Goal: Obtain resource: Obtain resource

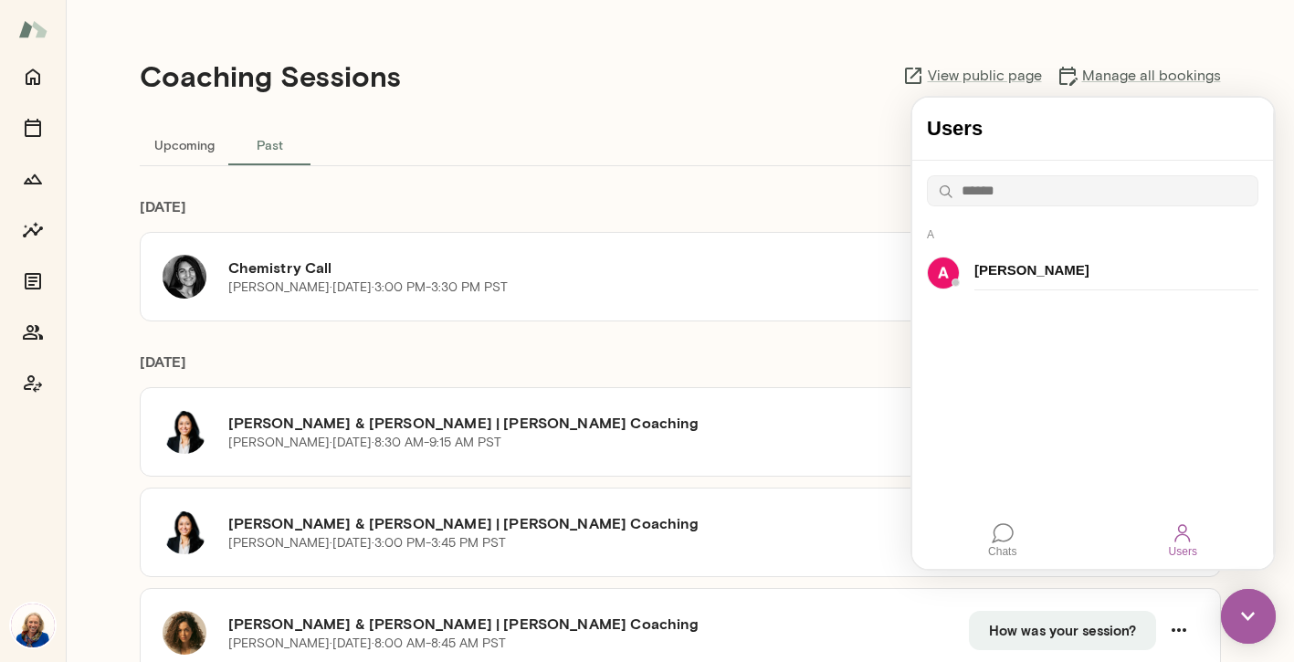
click at [620, 135] on div "Upcoming Past" at bounding box center [680, 144] width 1081 height 44
click at [35, 131] on icon "Sessions" at bounding box center [33, 128] width 22 height 22
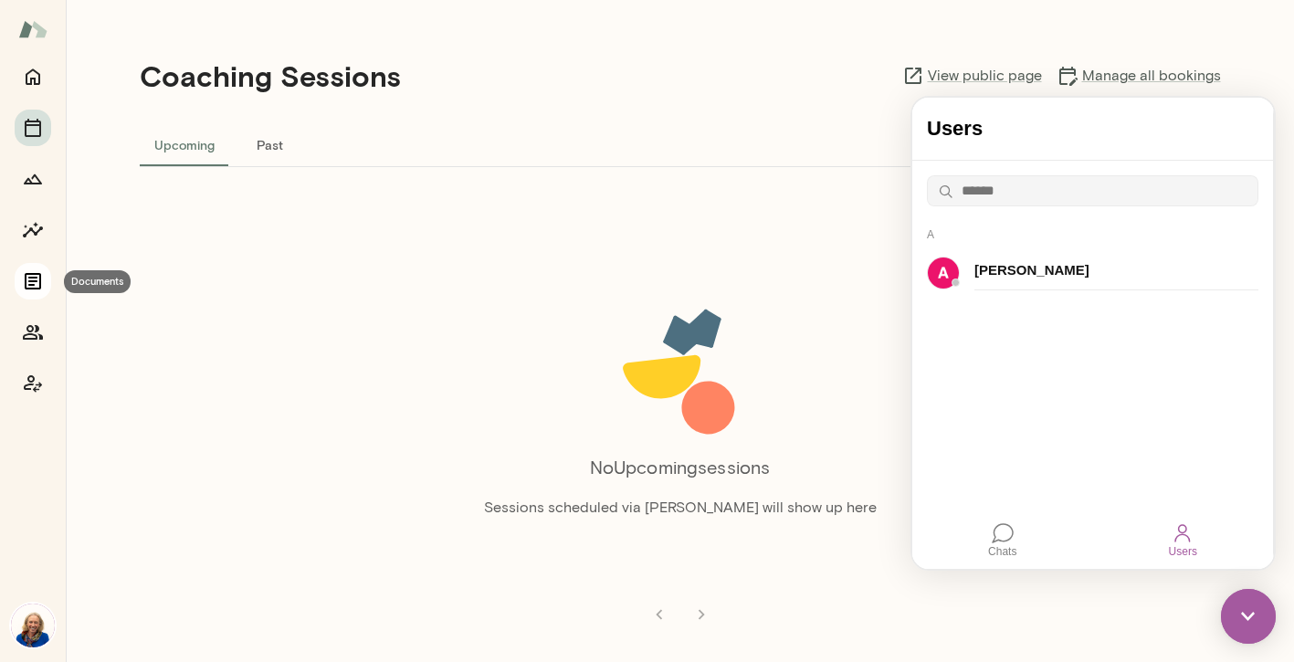
click at [41, 288] on icon "Documents" at bounding box center [33, 281] width 16 height 16
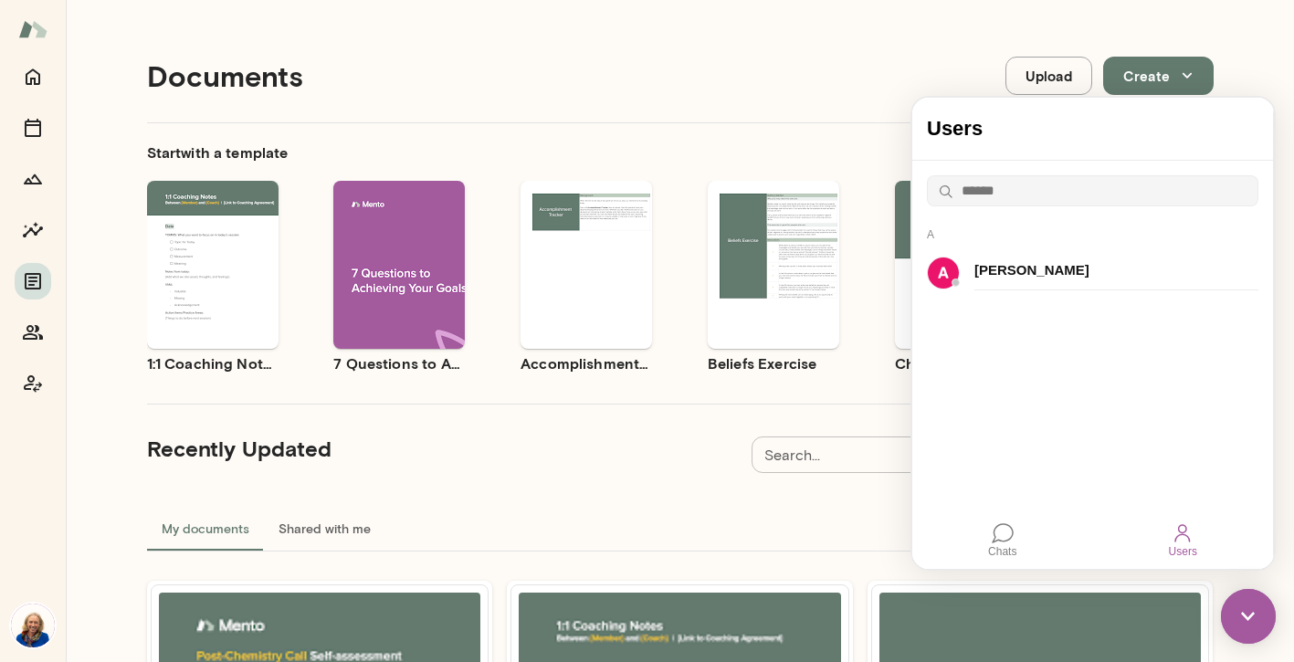
click at [1246, 640] on img at bounding box center [1248, 616] width 55 height 55
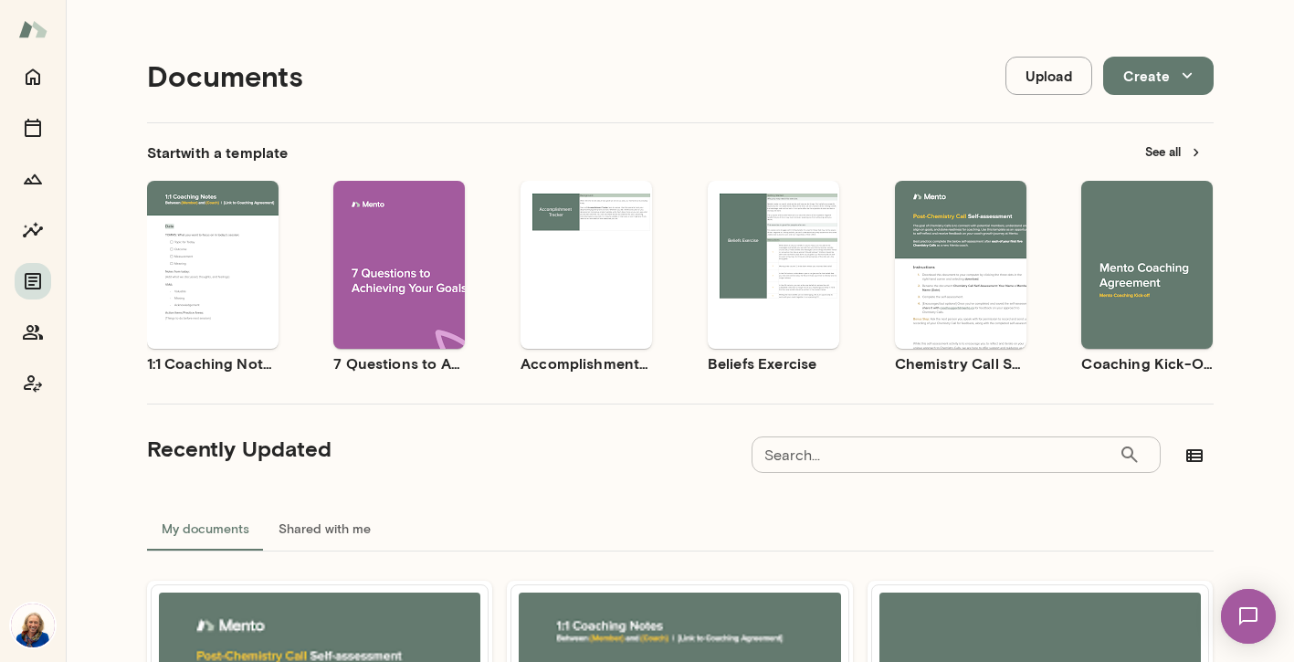
click at [1155, 148] on button "See all" at bounding box center [1173, 152] width 79 height 28
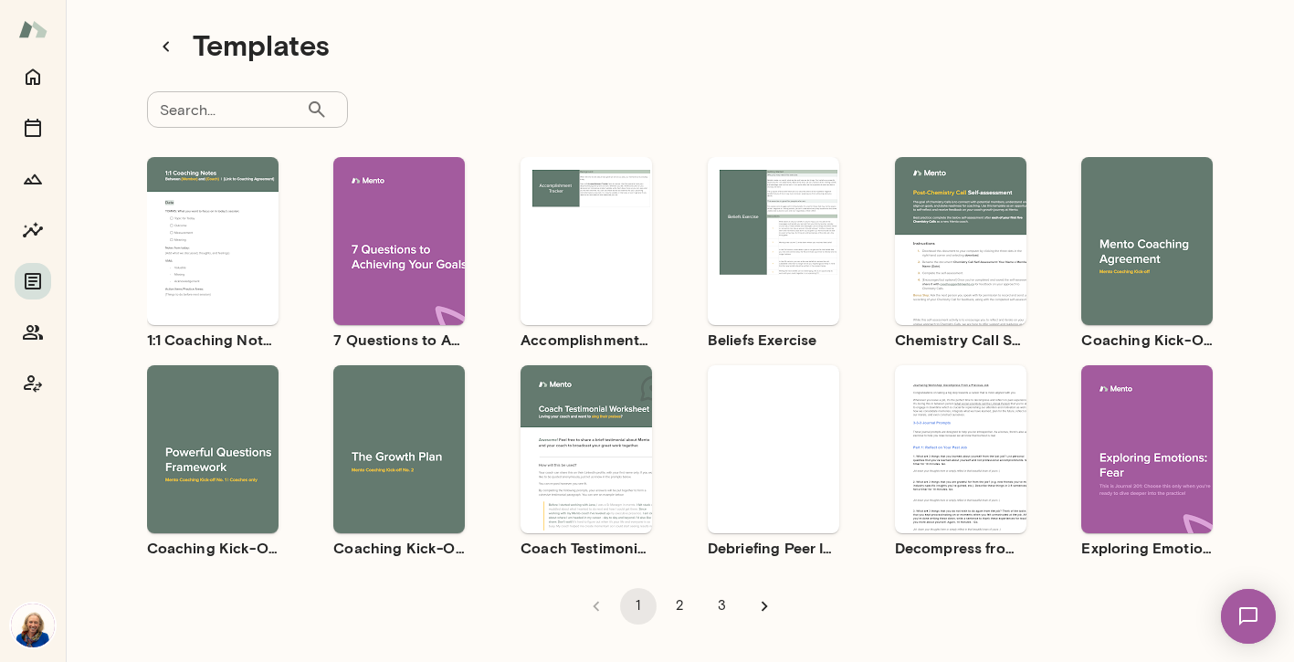
scroll to position [29, 0]
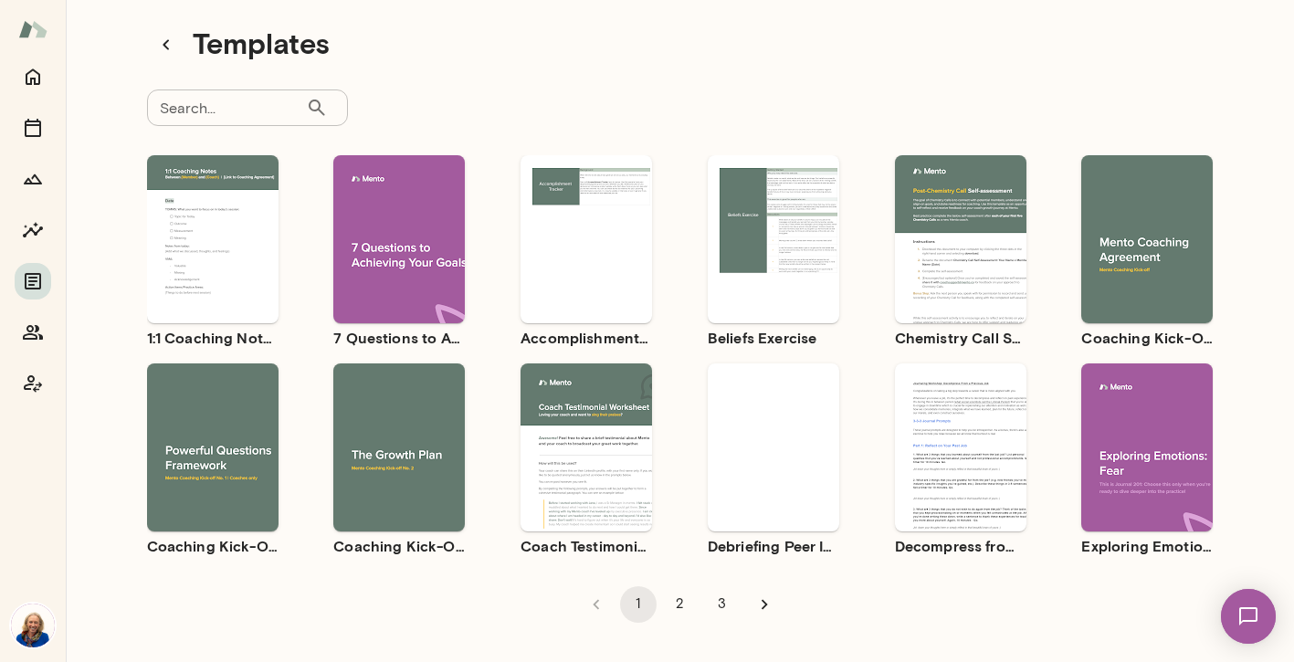
click at [1152, 277] on div "Use template Preview" at bounding box center [1147, 239] width 132 height 168
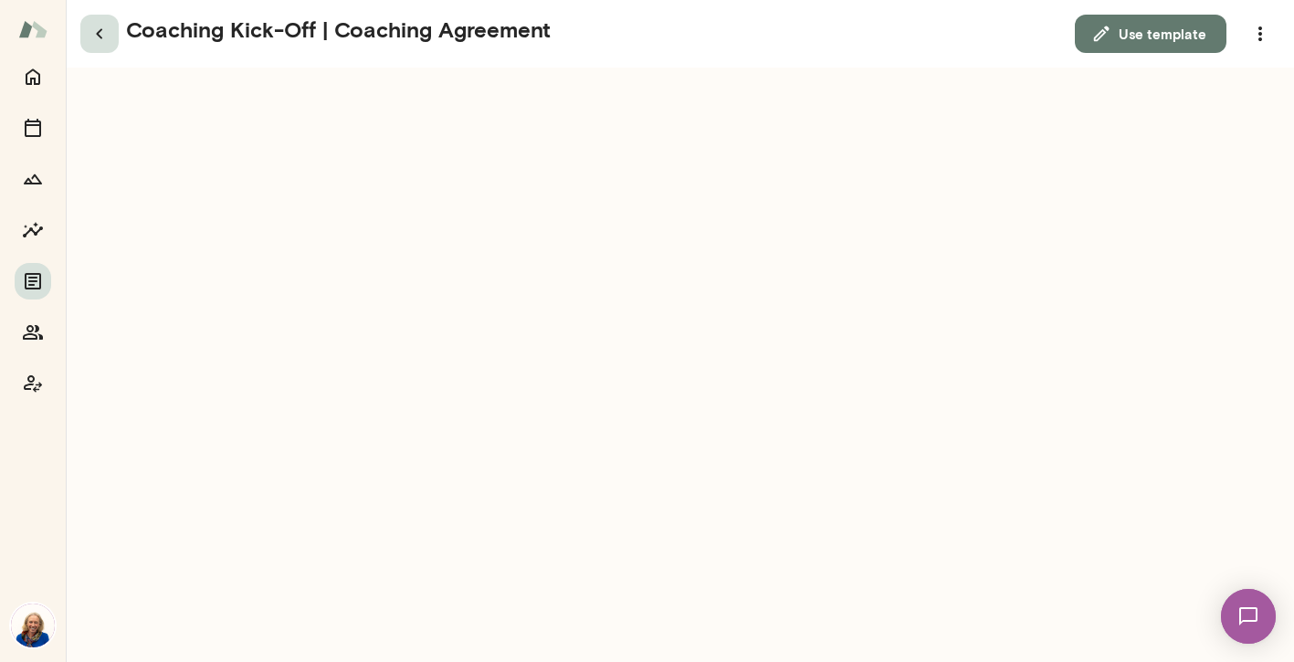
click at [106, 37] on icon "button" at bounding box center [100, 34] width 22 height 22
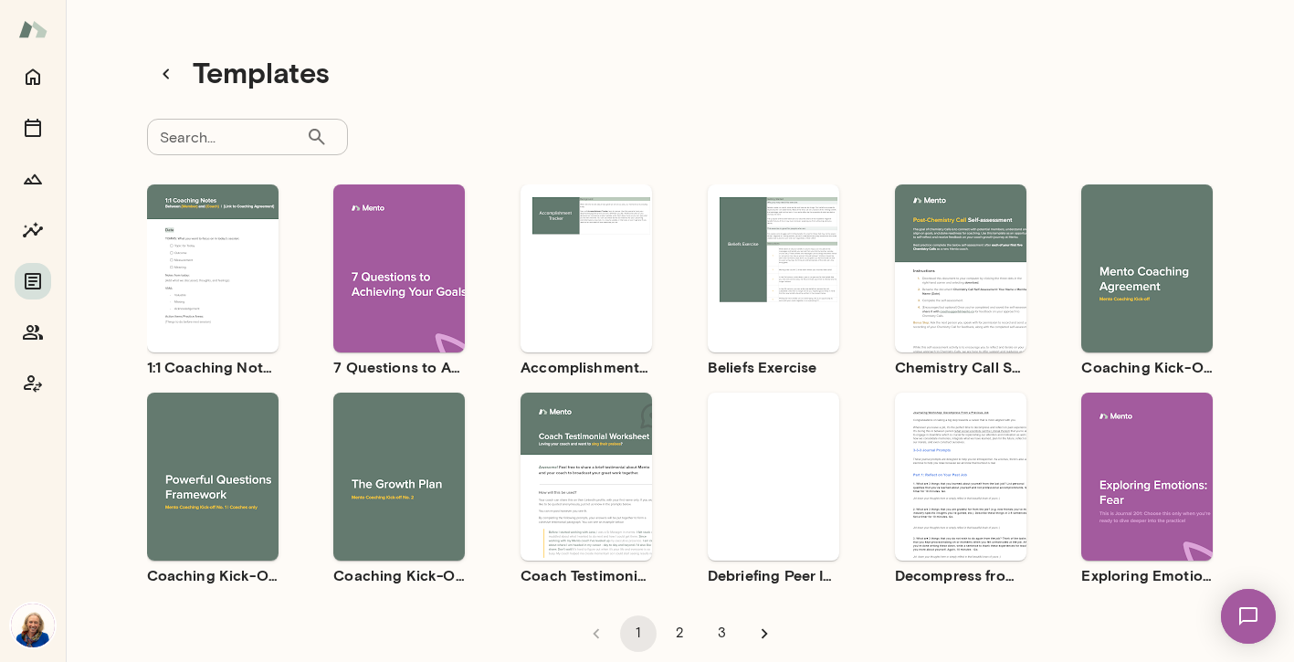
click at [244, 466] on span "Use template" at bounding box center [223, 461] width 67 height 15
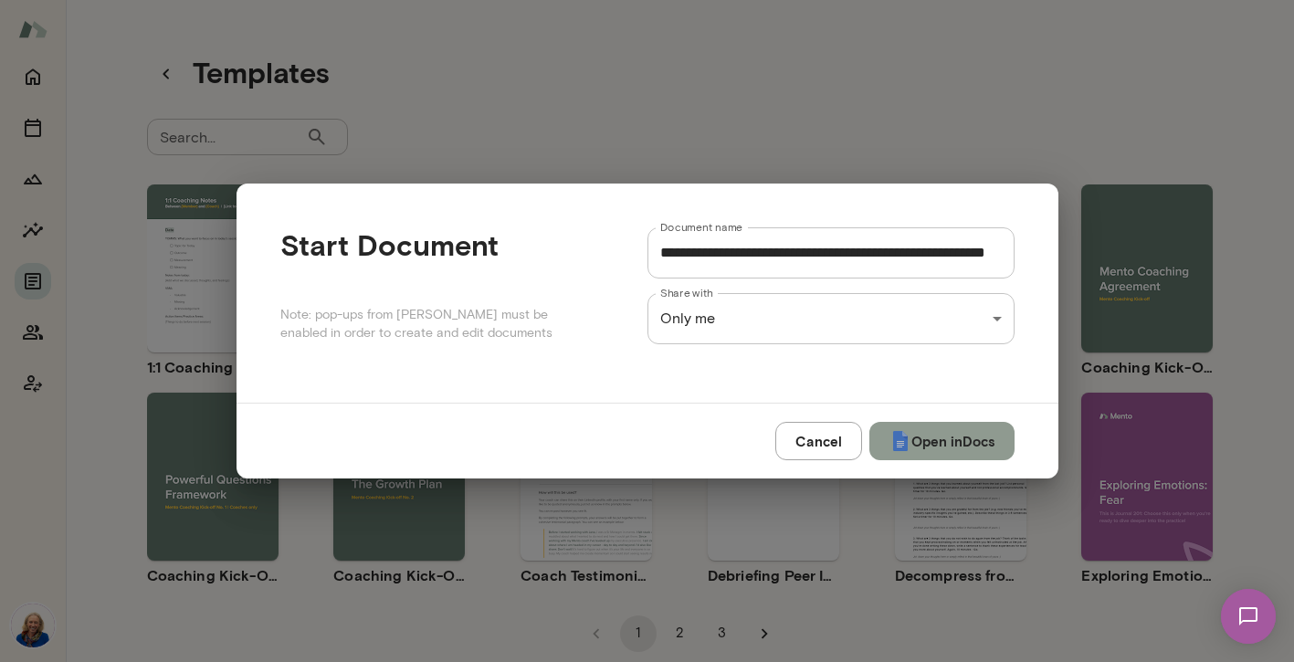
click at [909, 442] on button "Open in Docs" at bounding box center [942, 441] width 145 height 38
